Goal: Find specific page/section: Find specific page/section

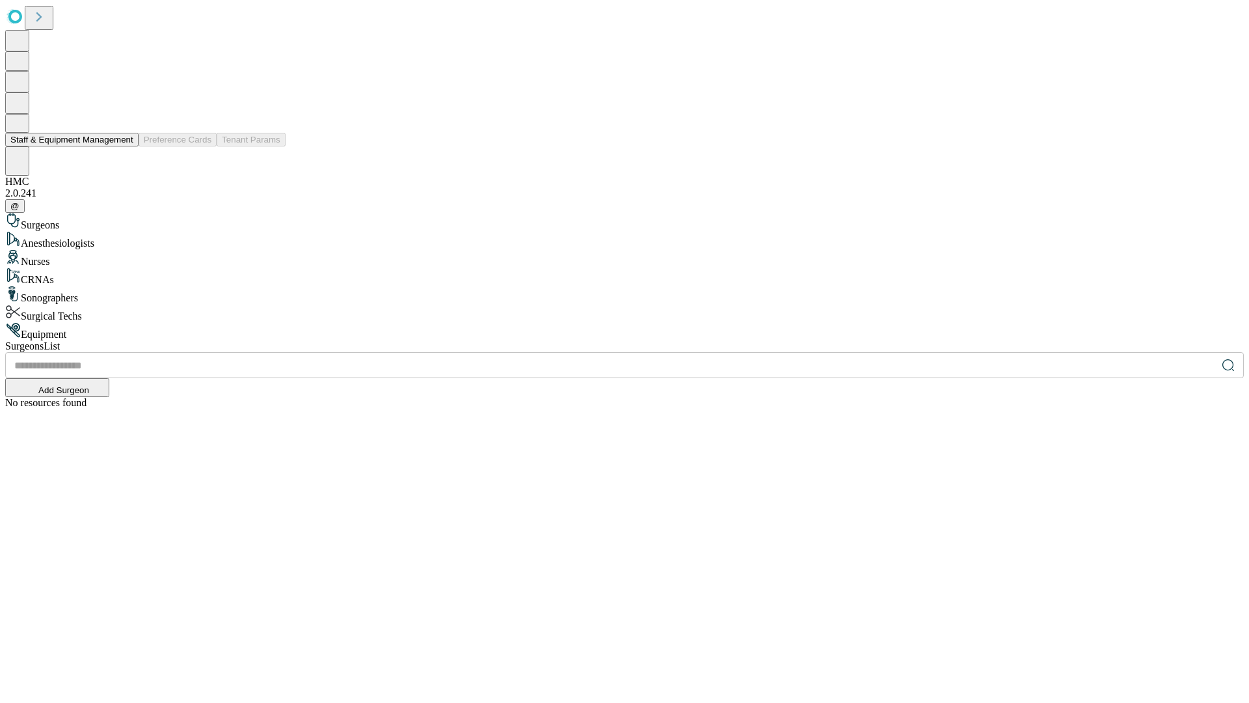
click at [124, 146] on button "Staff & Equipment Management" at bounding box center [71, 140] width 133 height 14
